Goal: Information Seeking & Learning: Learn about a topic

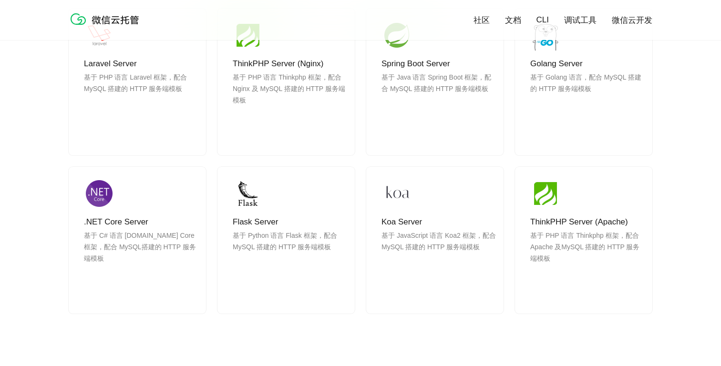
scroll to position [882, 0]
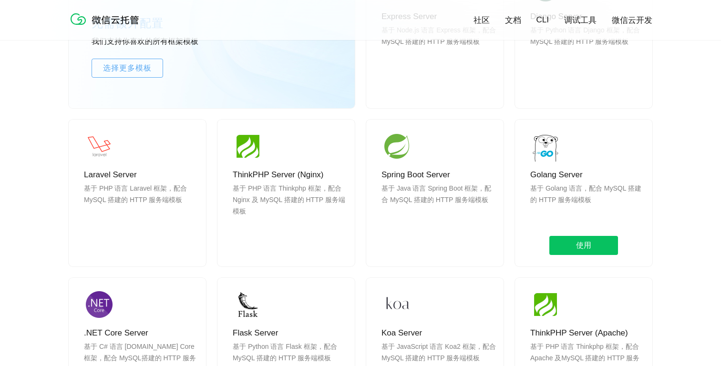
click at [573, 167] on div "Golang Server 基于 Golang 语言，配合 MySQL 搭建的 HTTP 服务端模板 使用" at bounding box center [583, 193] width 137 height 147
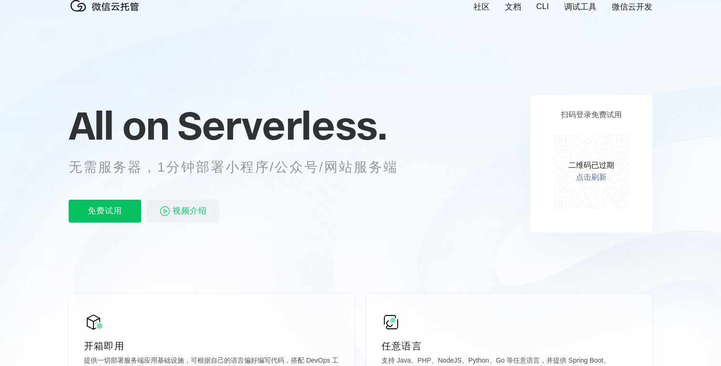
scroll to position [0, 0]
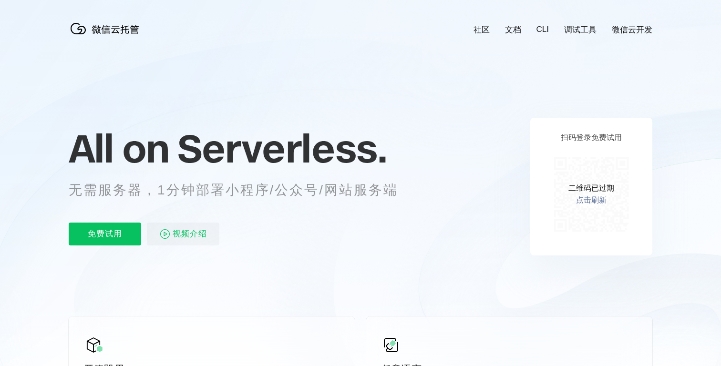
click at [228, 189] on p "无需服务器，1分钟部署小程序/公众号/网站服务端" at bounding box center [242, 190] width 347 height 19
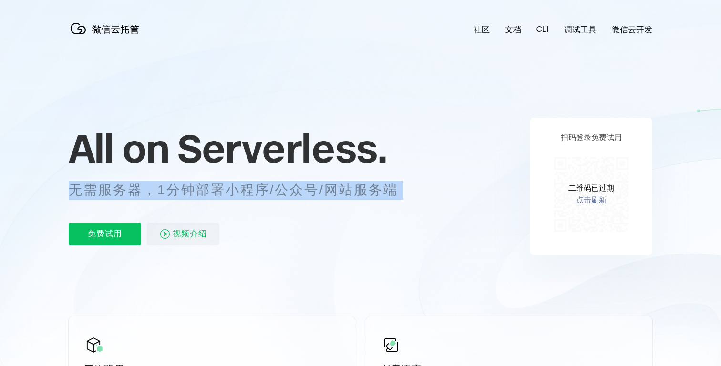
click at [202, 192] on p "无需服务器，1分钟部署小程序/公众号/网站服务端" at bounding box center [242, 190] width 347 height 19
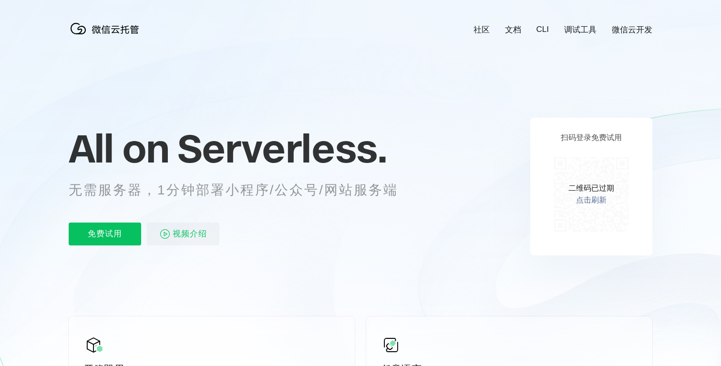
click at [272, 195] on p "无需服务器，1分钟部署小程序/公众号/网站服务端" at bounding box center [242, 190] width 347 height 19
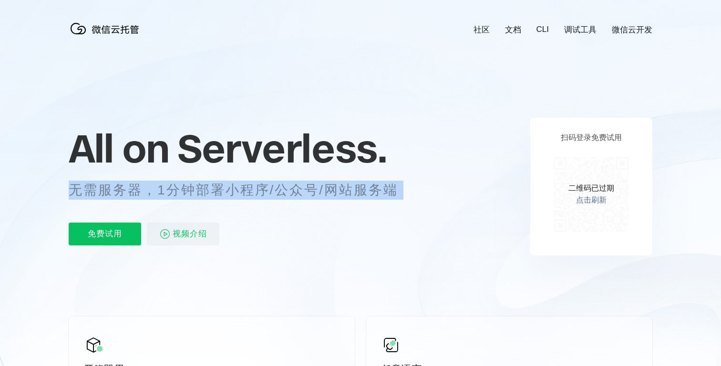
click at [309, 190] on p "无需服务器，1分钟部署小程序/公众号/网站服务端" at bounding box center [242, 190] width 347 height 19
